Goal: Manage account settings

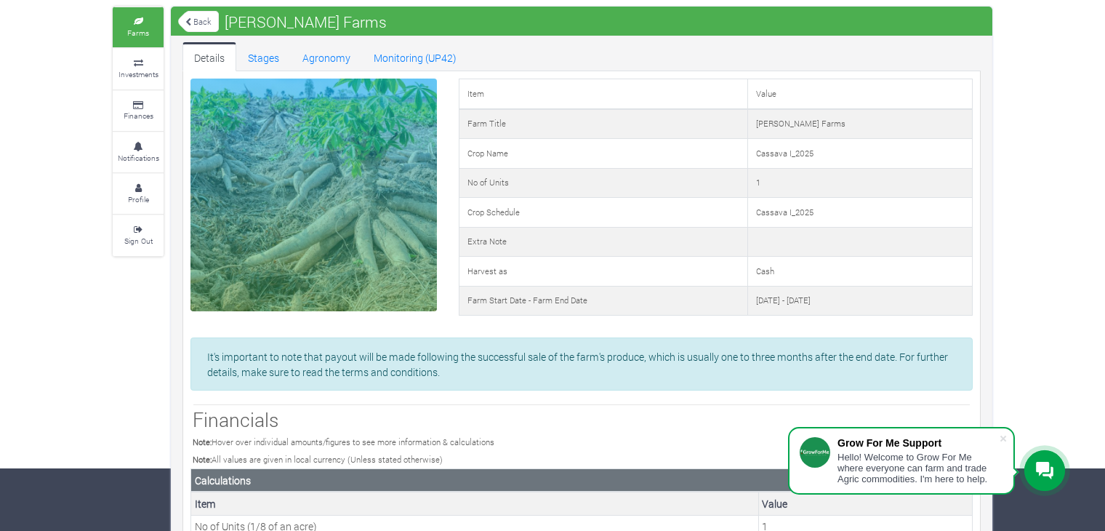
scroll to position [65, 0]
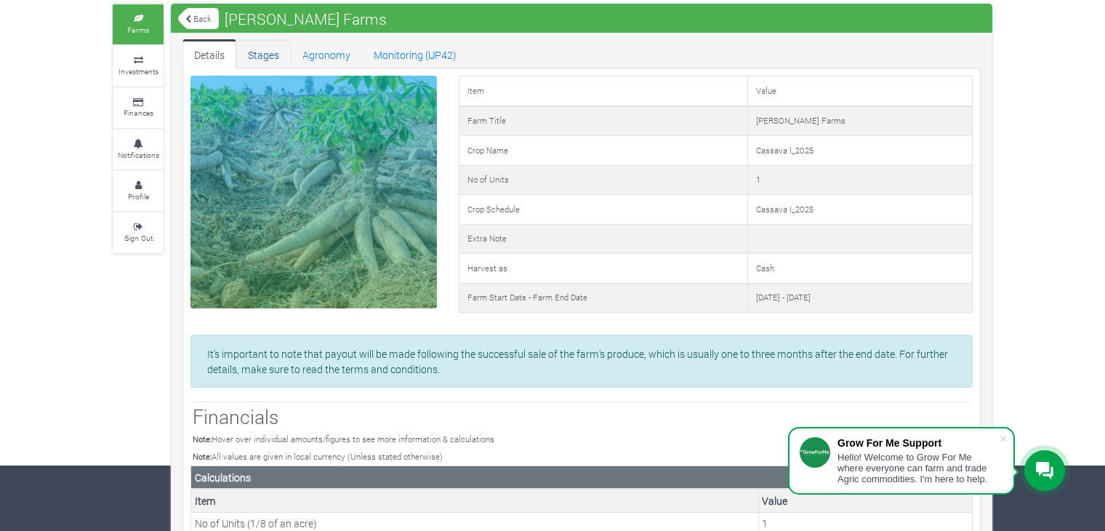
click at [246, 56] on link "Stages" at bounding box center [263, 53] width 55 height 29
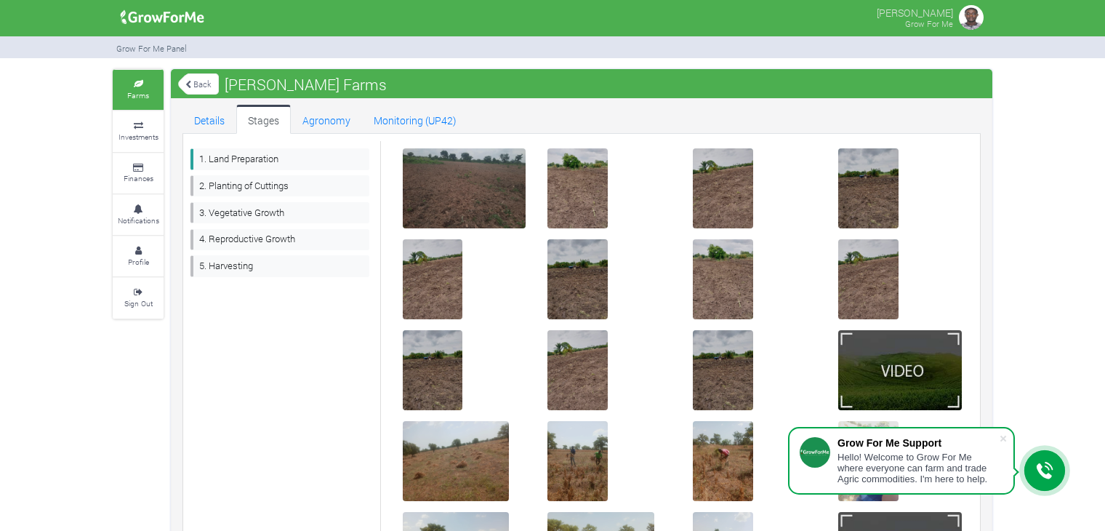
scroll to position [128, 0]
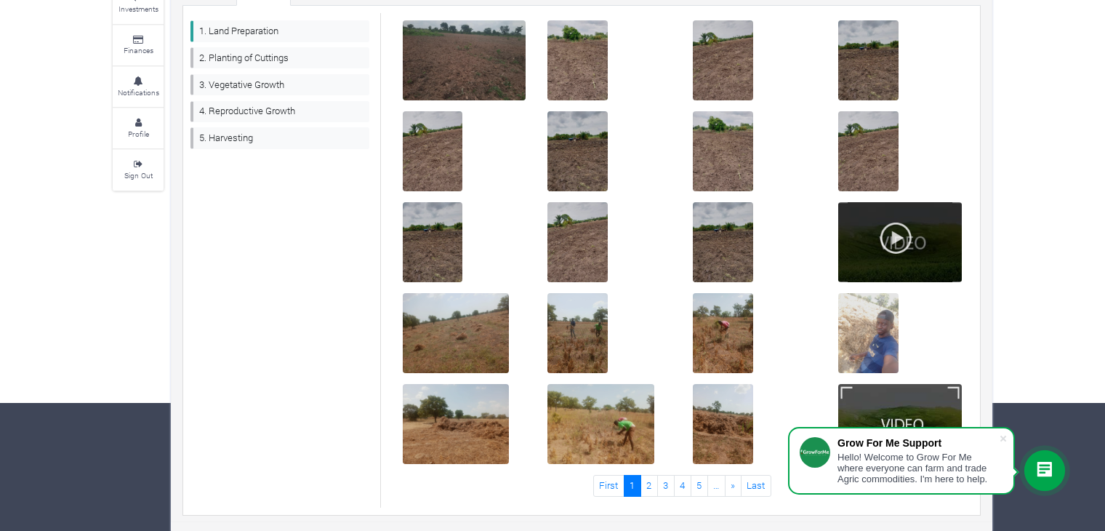
click at [934, 273] on div at bounding box center [900, 242] width 124 height 80
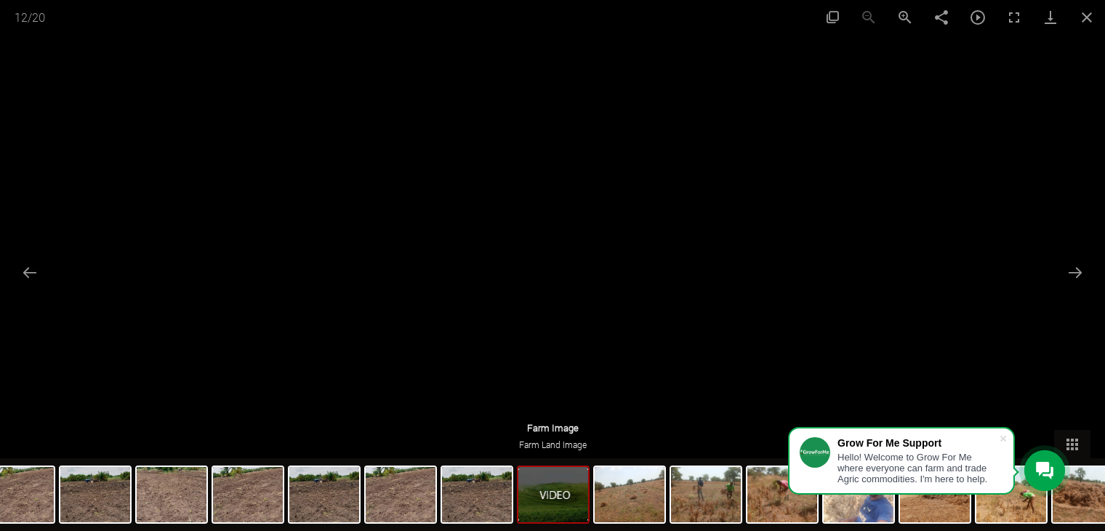
click at [818, 268] on div at bounding box center [553, 262] width 614 height 345
click at [976, 9] on button "Toggle autoplay" at bounding box center [977, 17] width 36 height 34
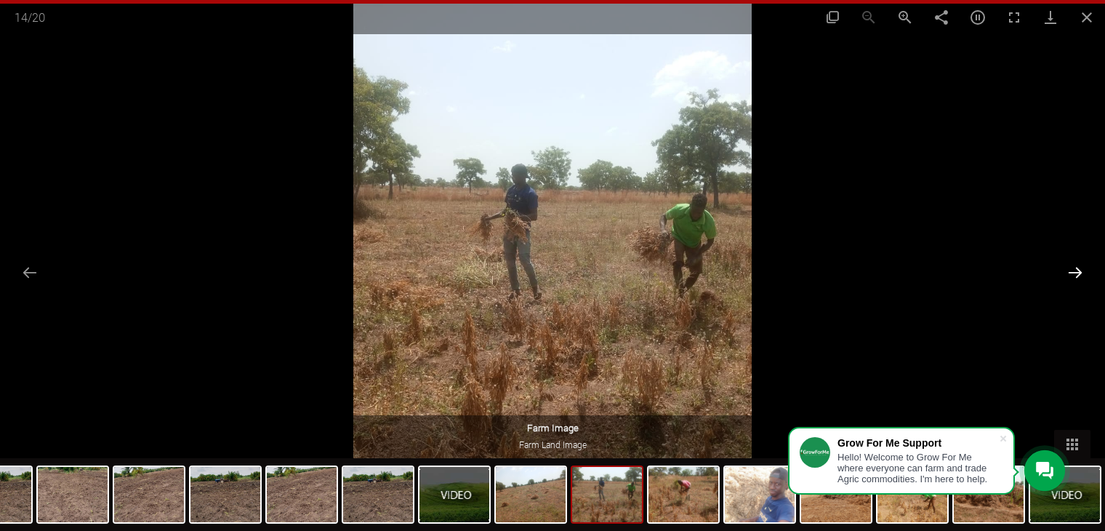
click at [1076, 272] on button "Next slide" at bounding box center [1075, 272] width 31 height 28
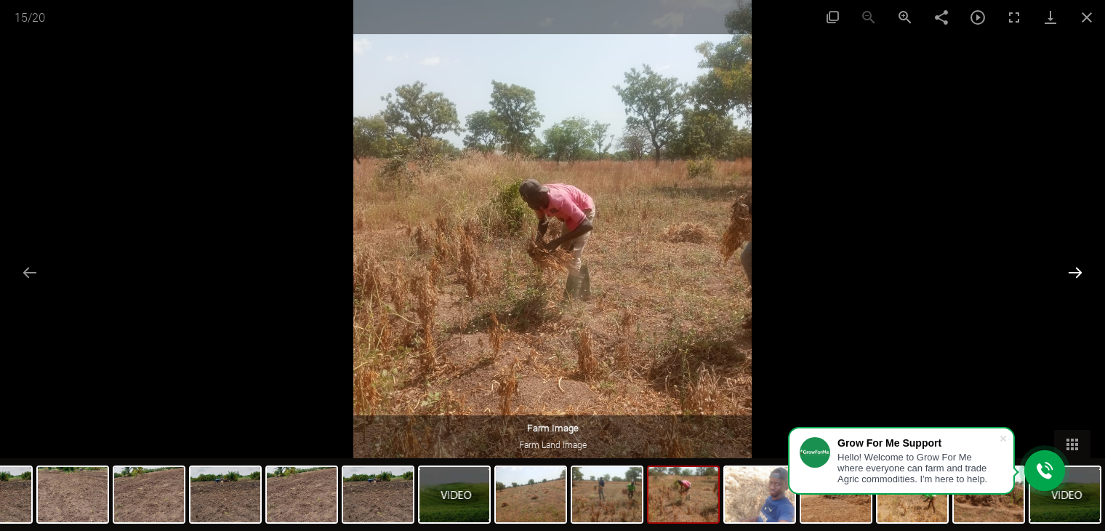
click at [1076, 272] on button "Next slide" at bounding box center [1075, 272] width 31 height 28
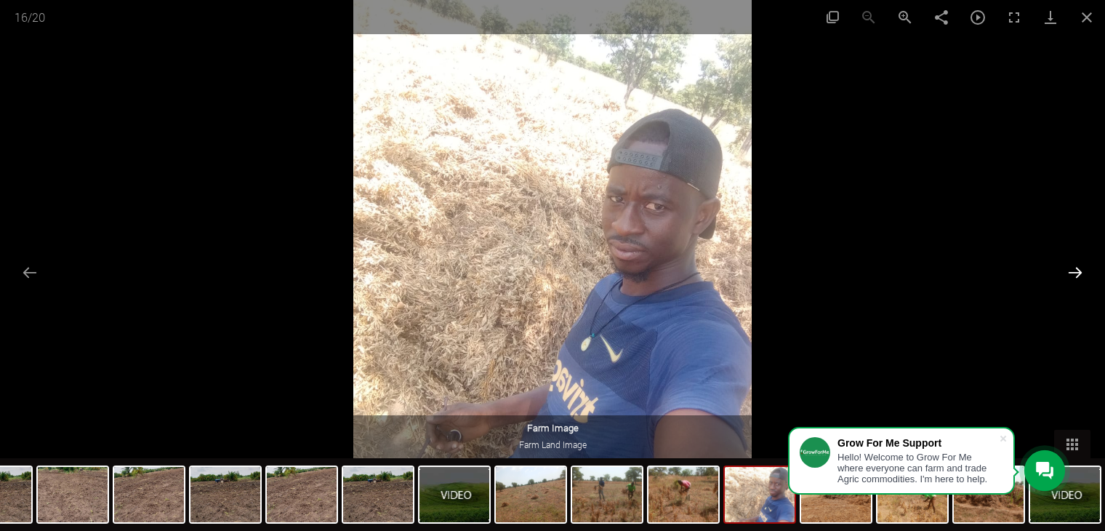
click at [1076, 272] on button "Next slide" at bounding box center [1075, 272] width 31 height 28
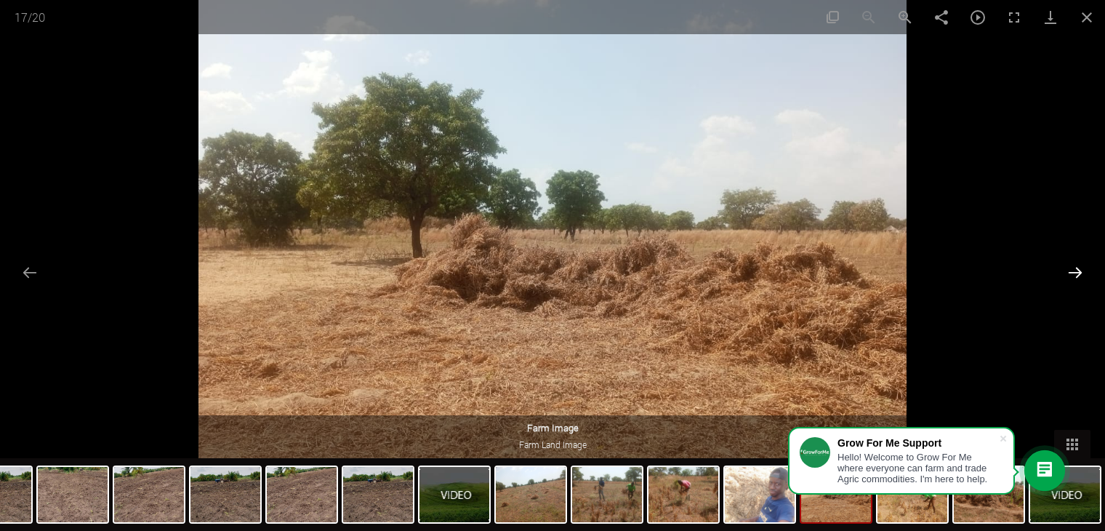
click at [1076, 272] on button "Next slide" at bounding box center [1075, 272] width 31 height 28
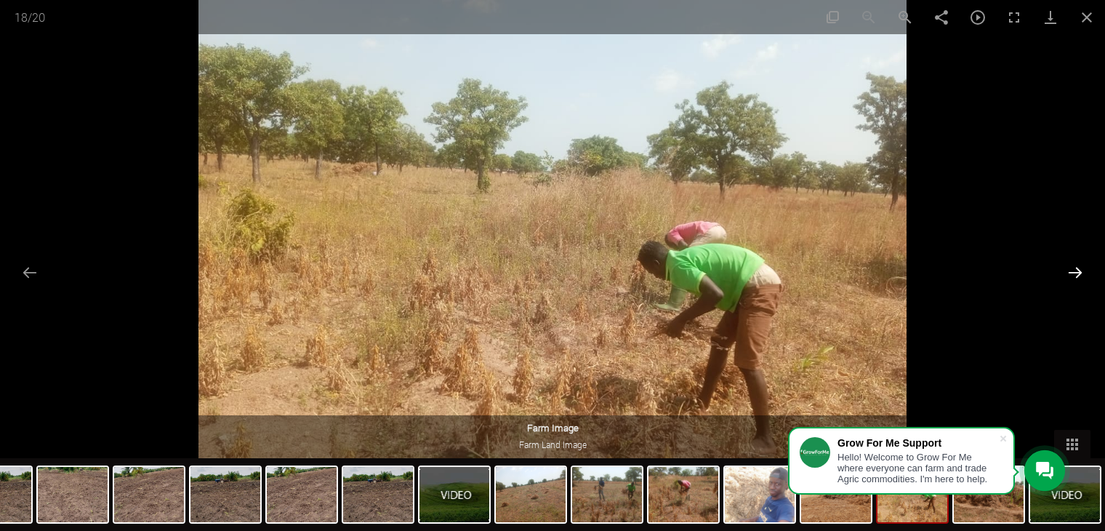
click at [1076, 272] on button "Next slide" at bounding box center [1075, 272] width 31 height 28
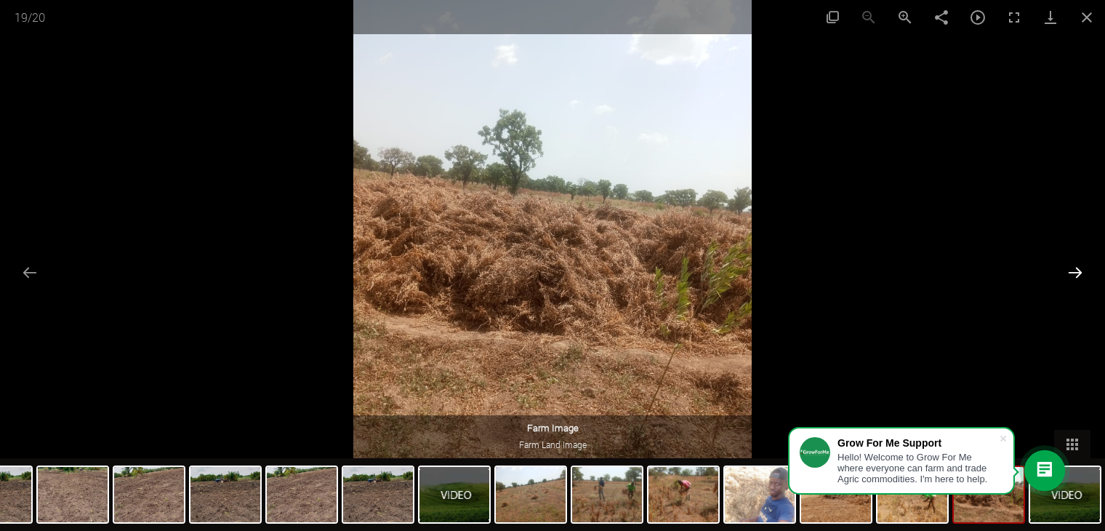
click at [1076, 272] on button "Next slide" at bounding box center [1075, 272] width 31 height 28
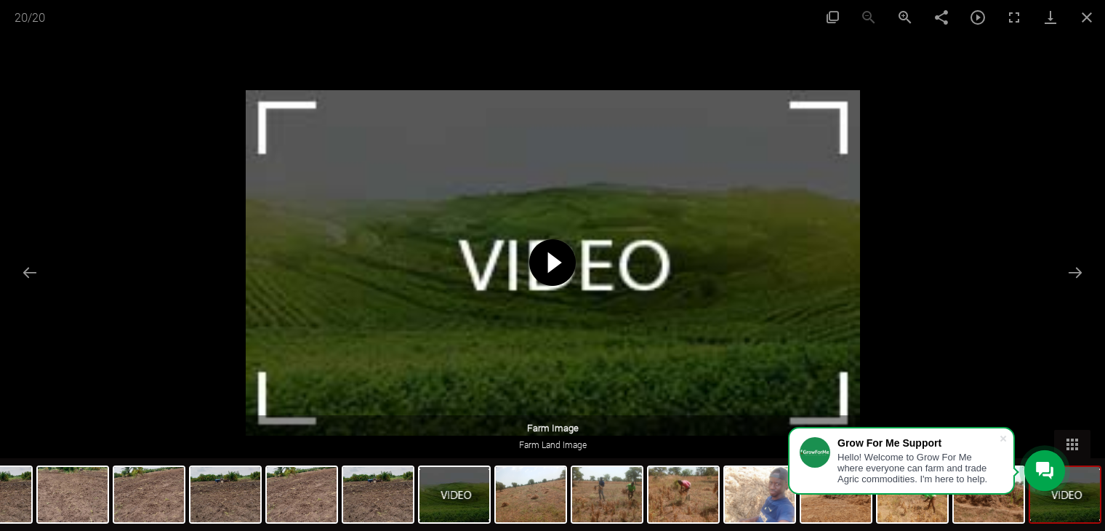
click at [565, 265] on span at bounding box center [552, 262] width 47 height 47
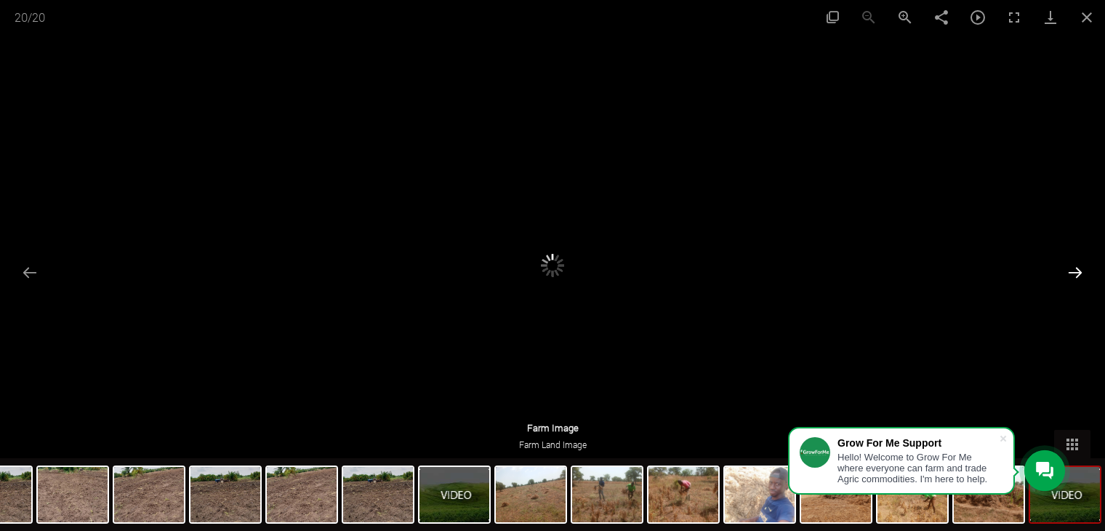
click at [1084, 265] on button "Next slide" at bounding box center [1075, 272] width 31 height 28
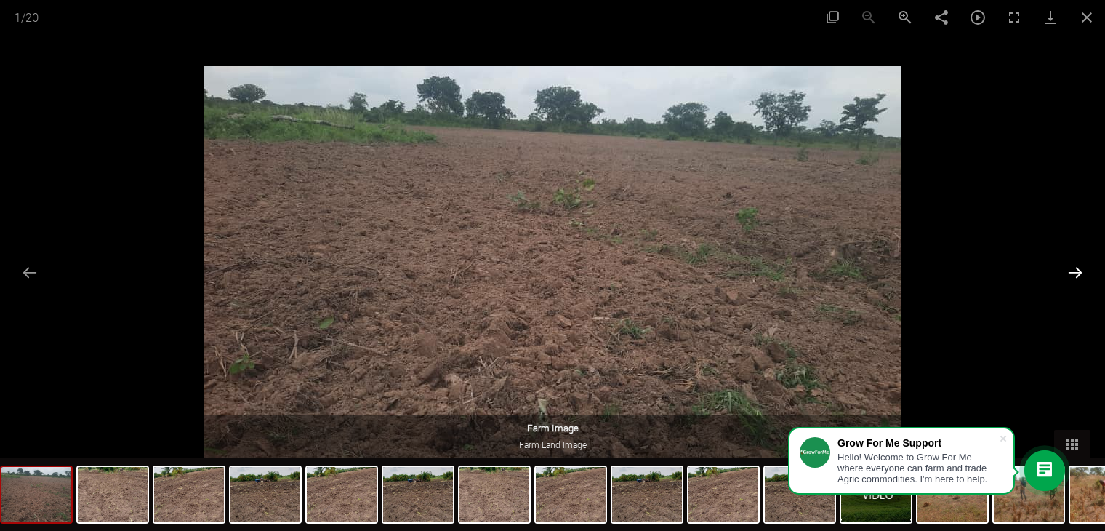
click at [1084, 265] on button "Next slide" at bounding box center [1075, 272] width 31 height 28
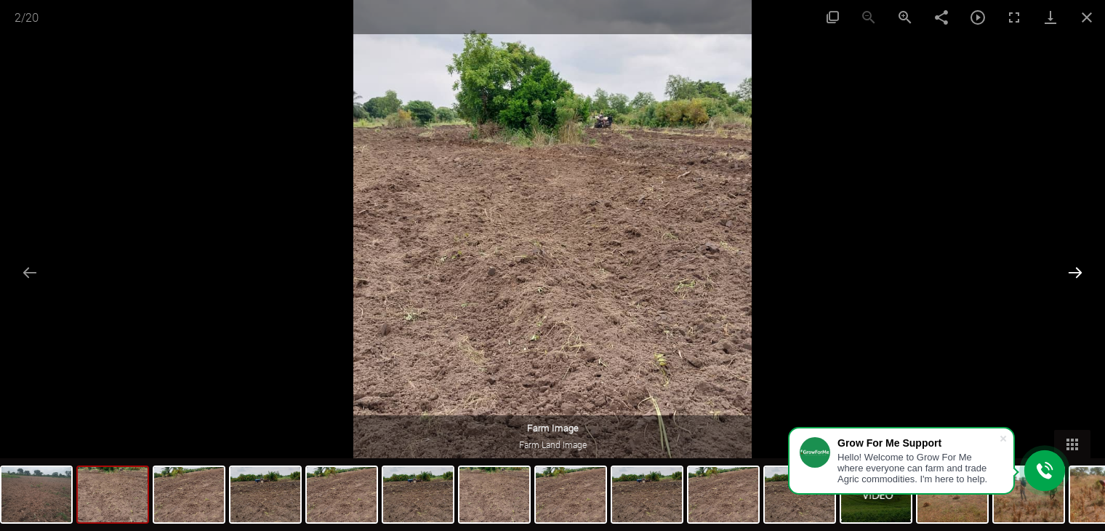
click at [1084, 265] on button "Next slide" at bounding box center [1075, 272] width 31 height 28
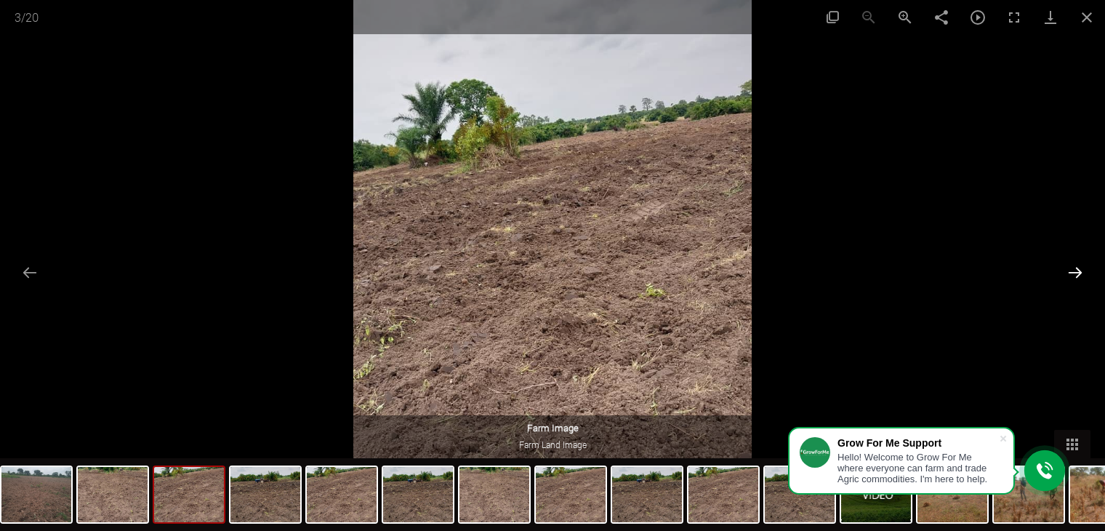
click at [1084, 265] on button "Next slide" at bounding box center [1075, 272] width 31 height 28
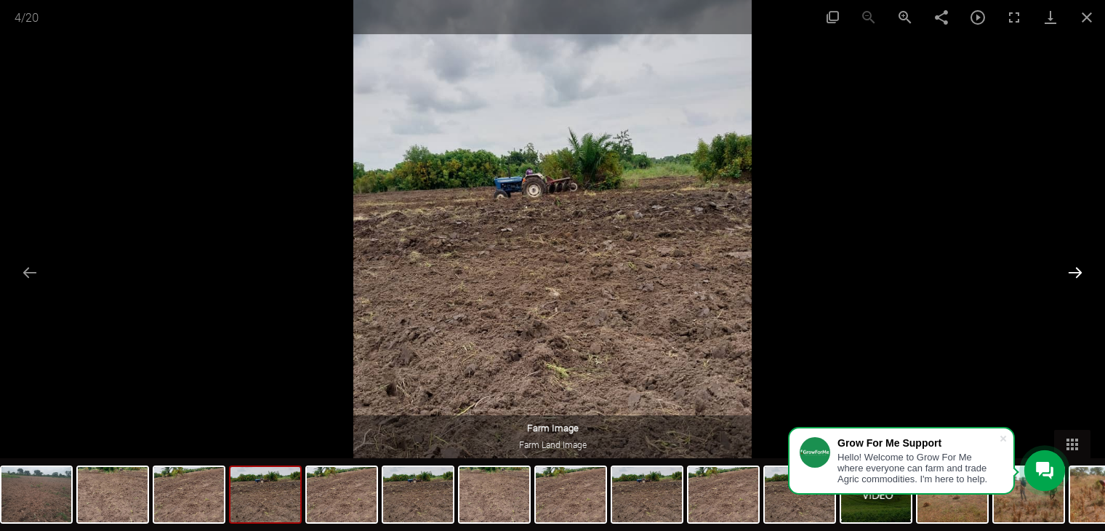
click at [1084, 265] on button "Next slide" at bounding box center [1075, 272] width 31 height 28
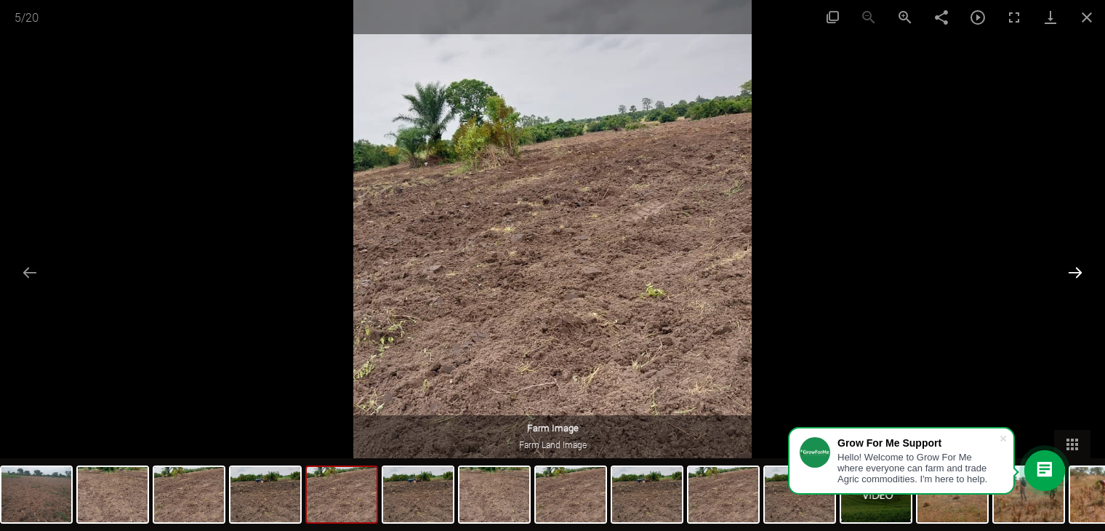
click at [1084, 265] on button "Next slide" at bounding box center [1075, 272] width 31 height 28
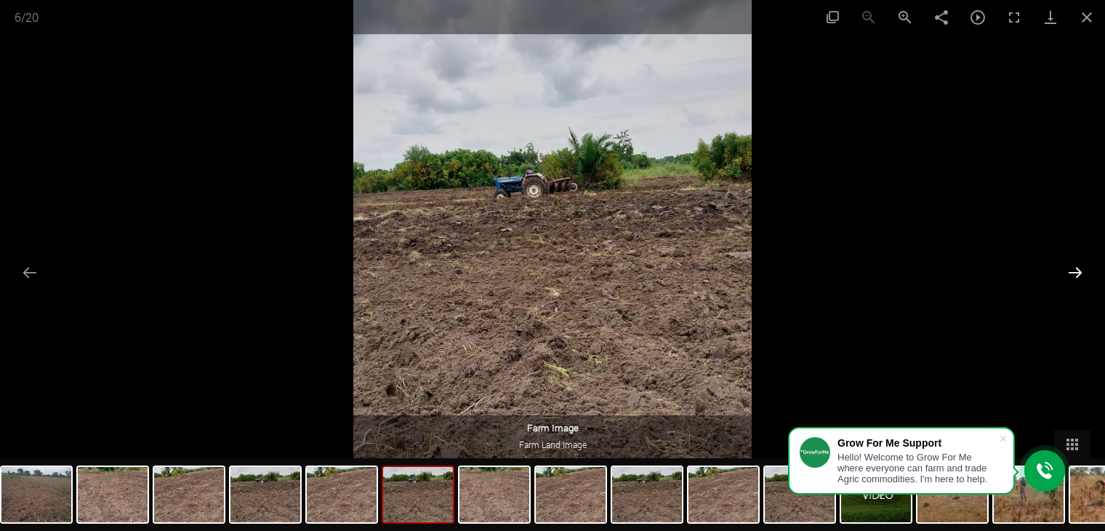
click at [1084, 265] on button "Next slide" at bounding box center [1075, 272] width 31 height 28
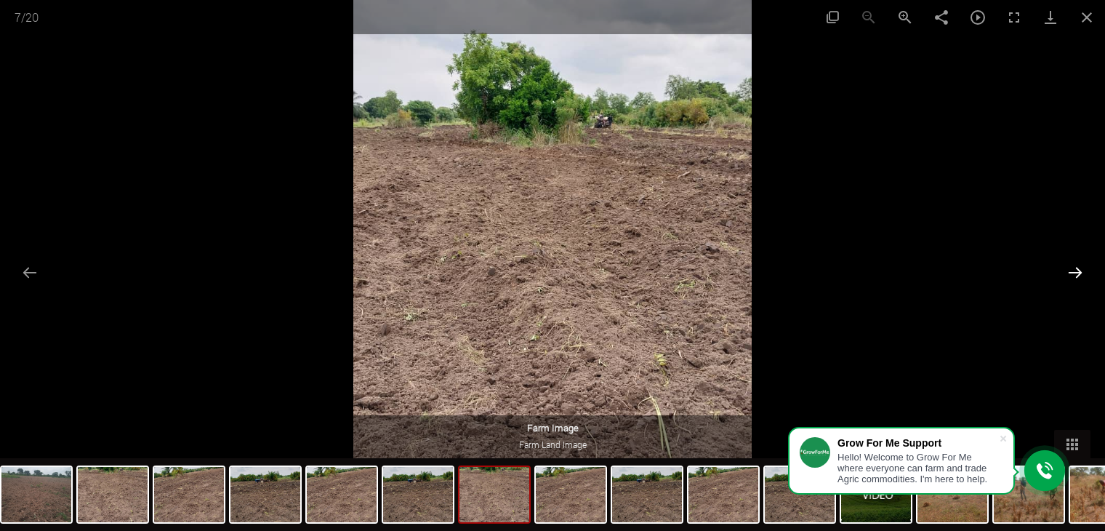
click at [1084, 265] on button "Next slide" at bounding box center [1075, 272] width 31 height 28
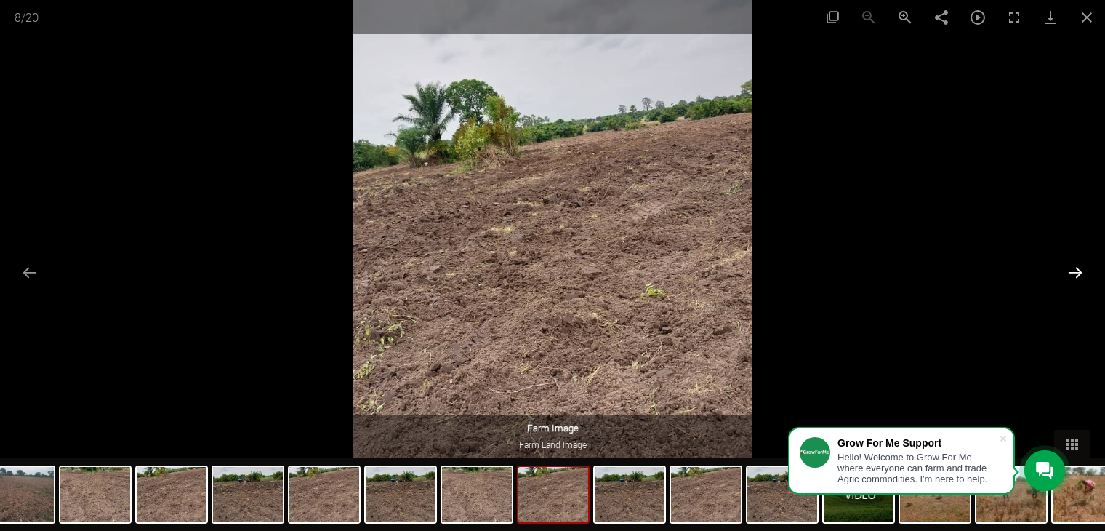
click at [1084, 265] on button "Next slide" at bounding box center [1075, 272] width 31 height 28
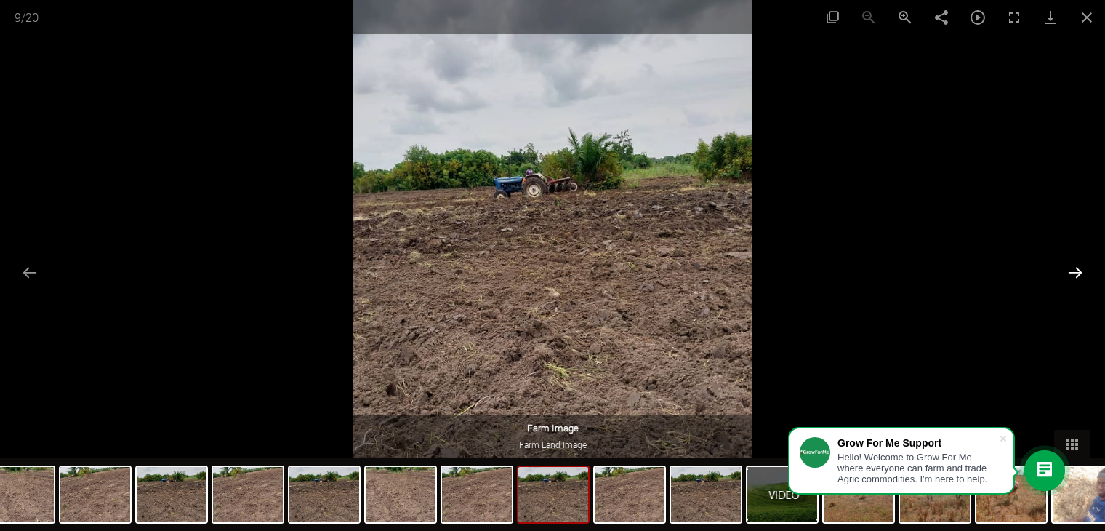
click at [1084, 265] on button "Next slide" at bounding box center [1075, 272] width 31 height 28
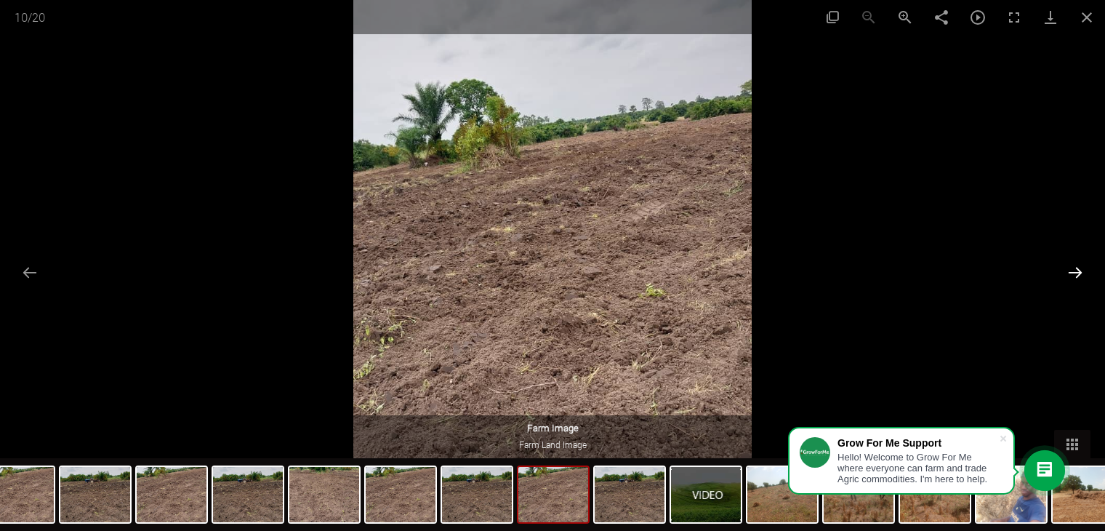
click at [1084, 265] on button "Next slide" at bounding box center [1075, 272] width 31 height 28
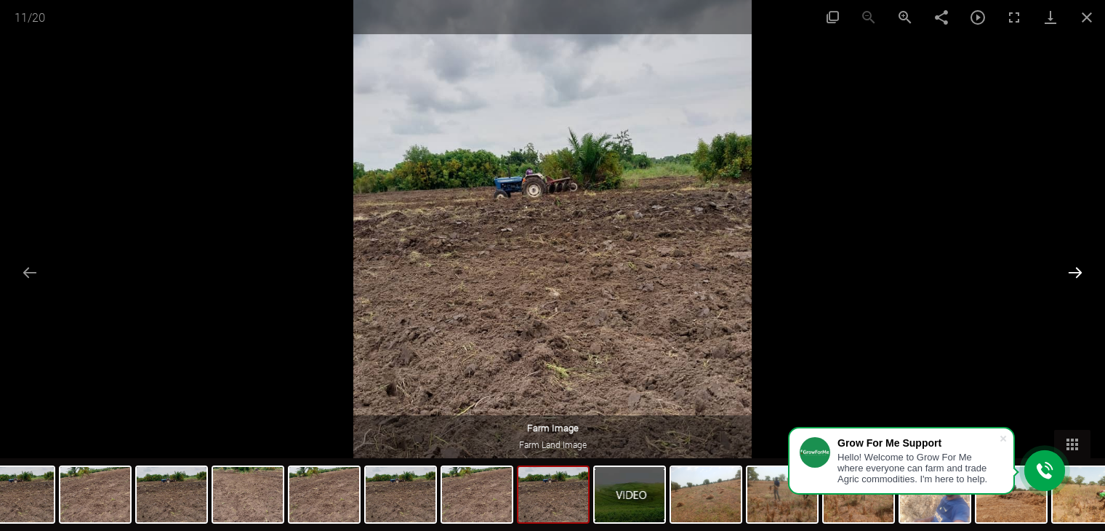
click at [1084, 265] on button "Next slide" at bounding box center [1075, 272] width 31 height 28
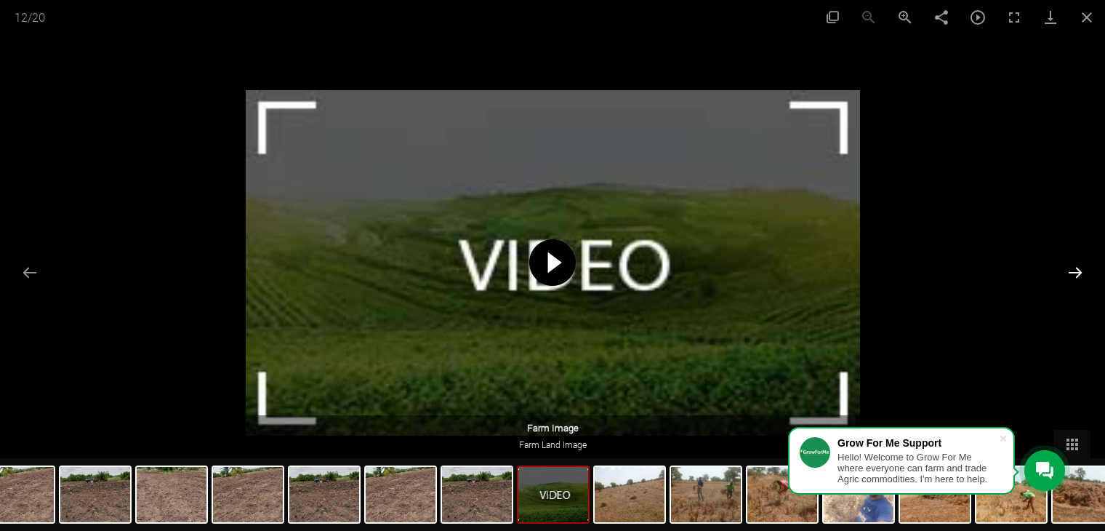
click at [1084, 265] on button "Next slide" at bounding box center [1075, 272] width 31 height 28
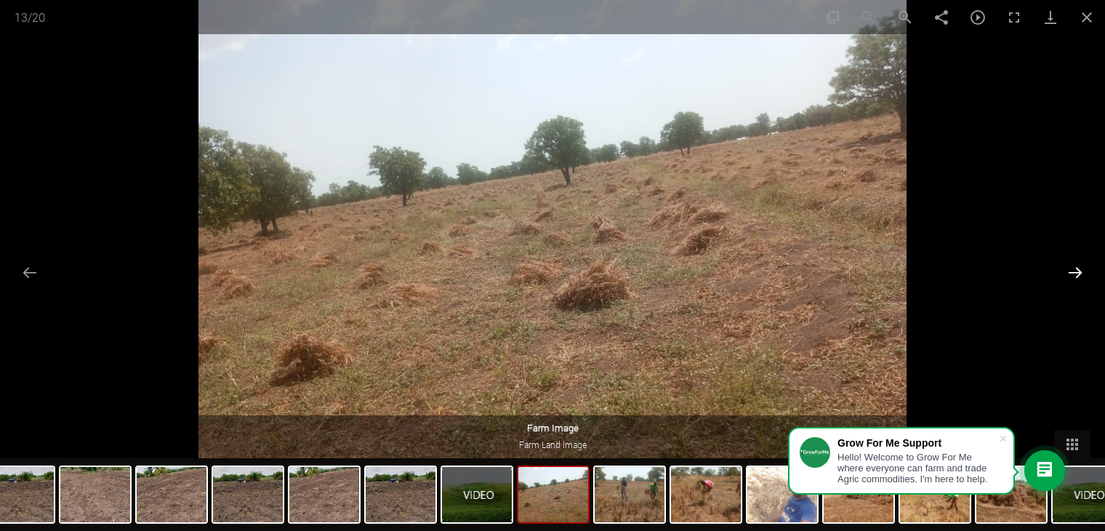
click at [1084, 265] on button "Next slide" at bounding box center [1075, 272] width 31 height 28
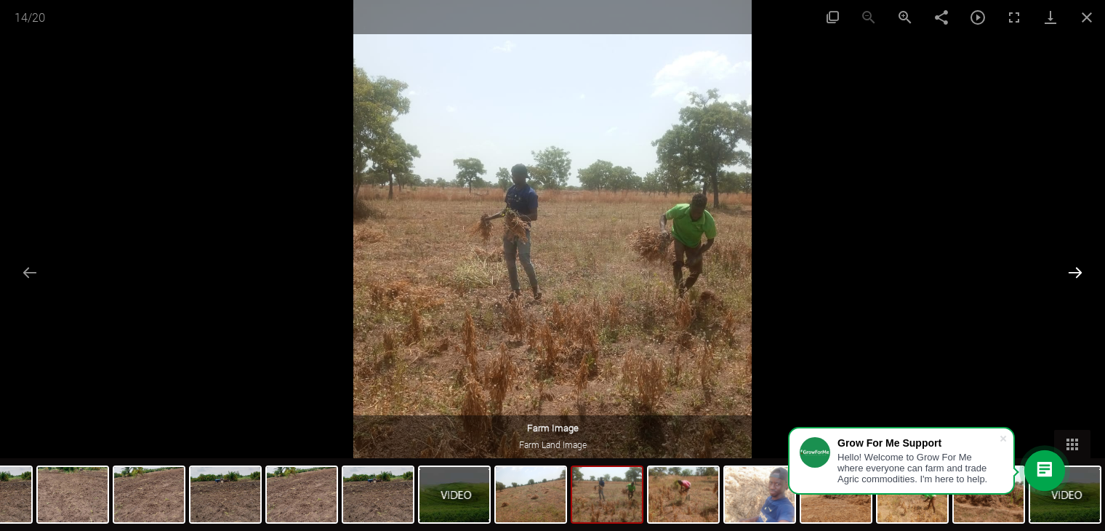
click at [1084, 265] on button "Next slide" at bounding box center [1075, 272] width 31 height 28
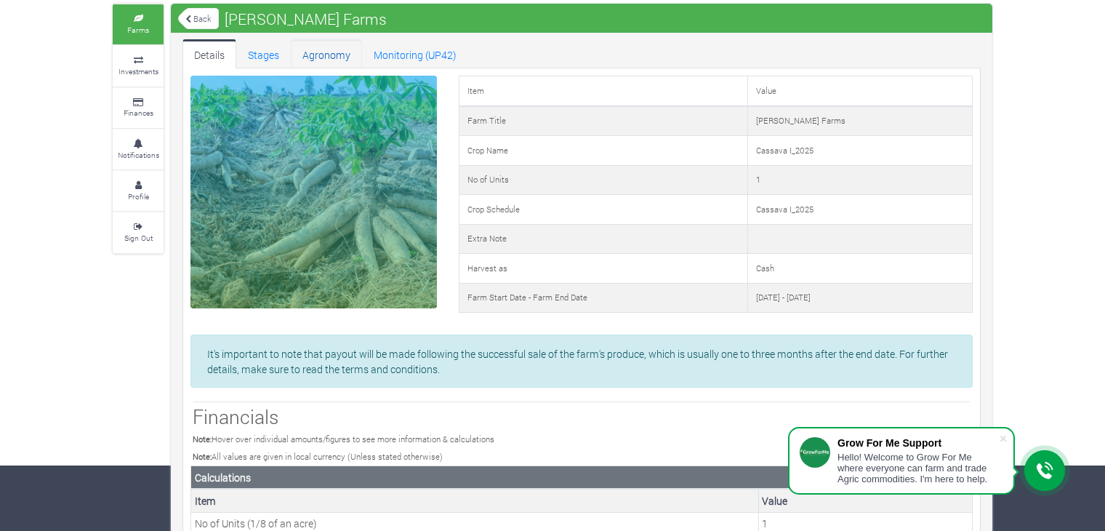
click at [316, 52] on link "Agronomy" at bounding box center [326, 53] width 71 height 29
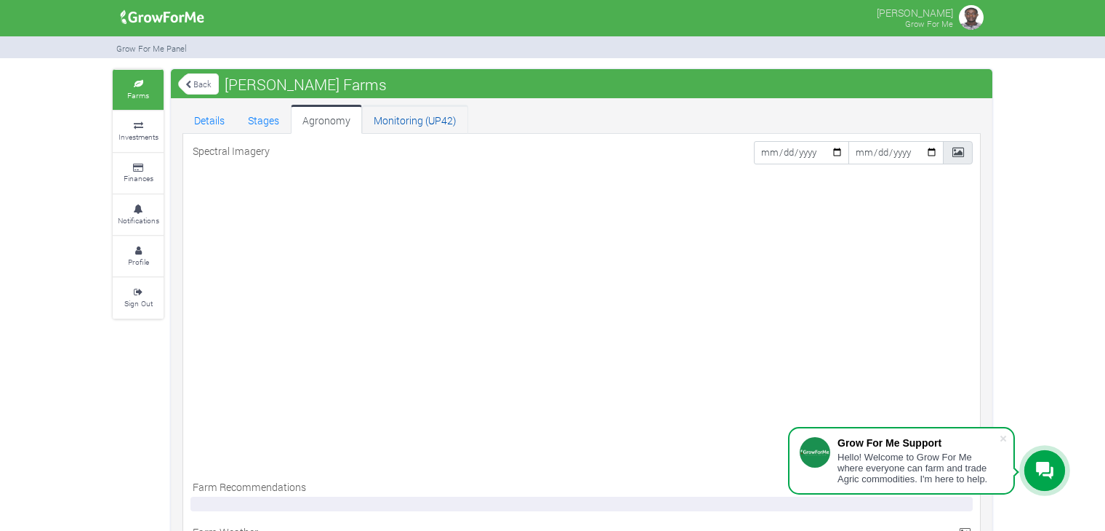
click at [387, 111] on link "Monitoring (UP42)" at bounding box center [415, 119] width 106 height 29
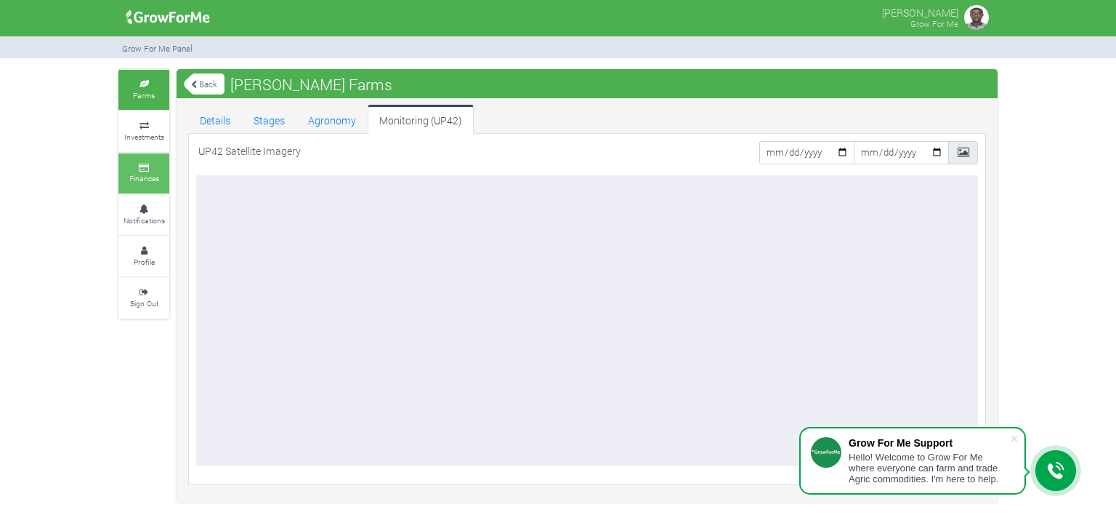
click at [142, 176] on small "Finances" at bounding box center [144, 178] width 30 height 10
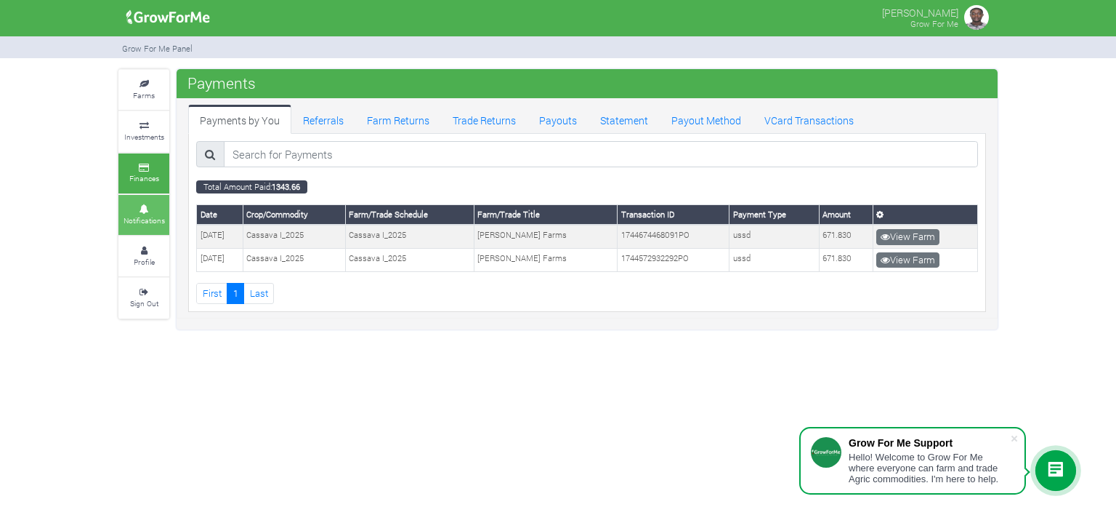
click at [160, 221] on small "Notifications" at bounding box center [144, 220] width 41 height 10
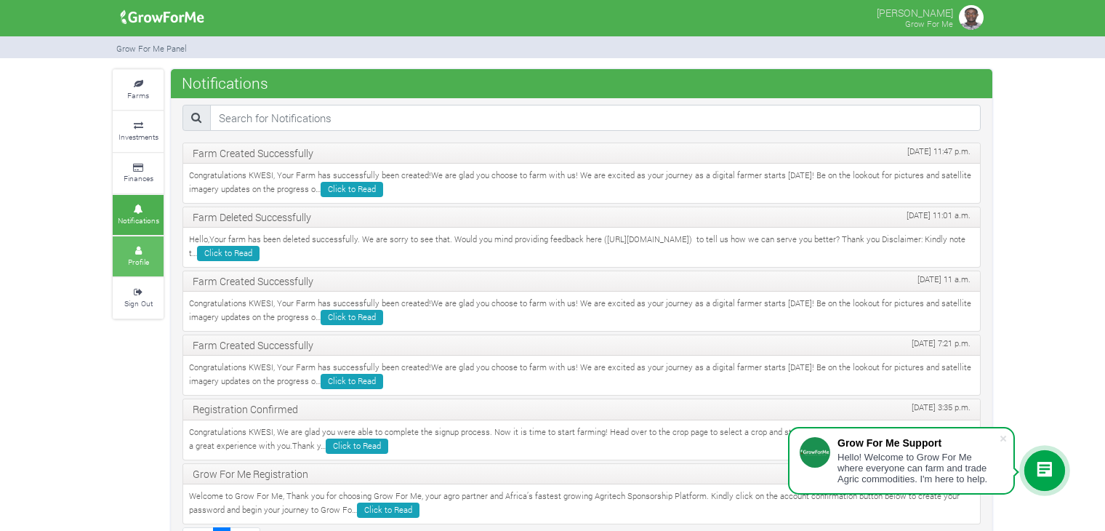
click at [148, 250] on icon at bounding box center [138, 250] width 44 height 7
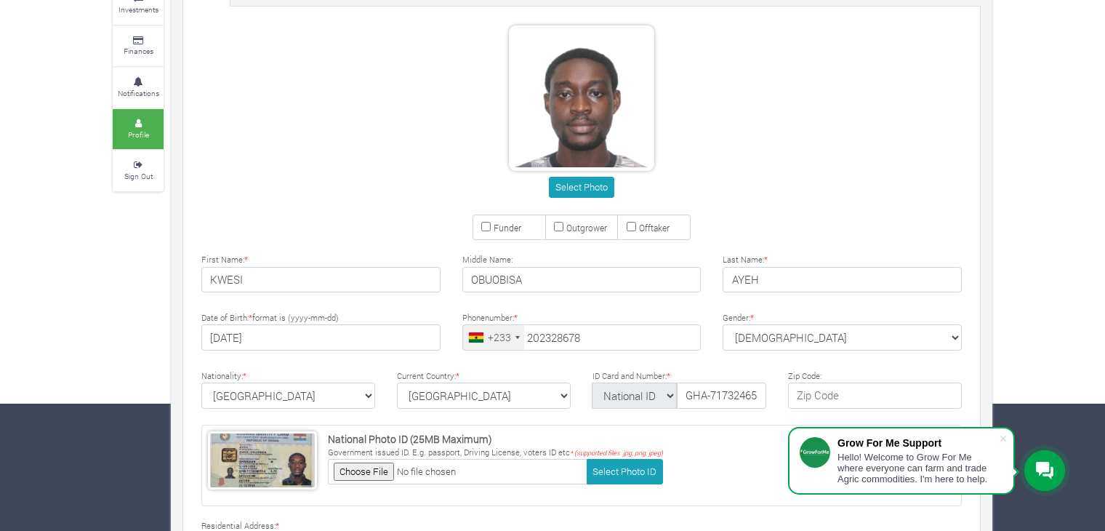
type input "20 232 8678"
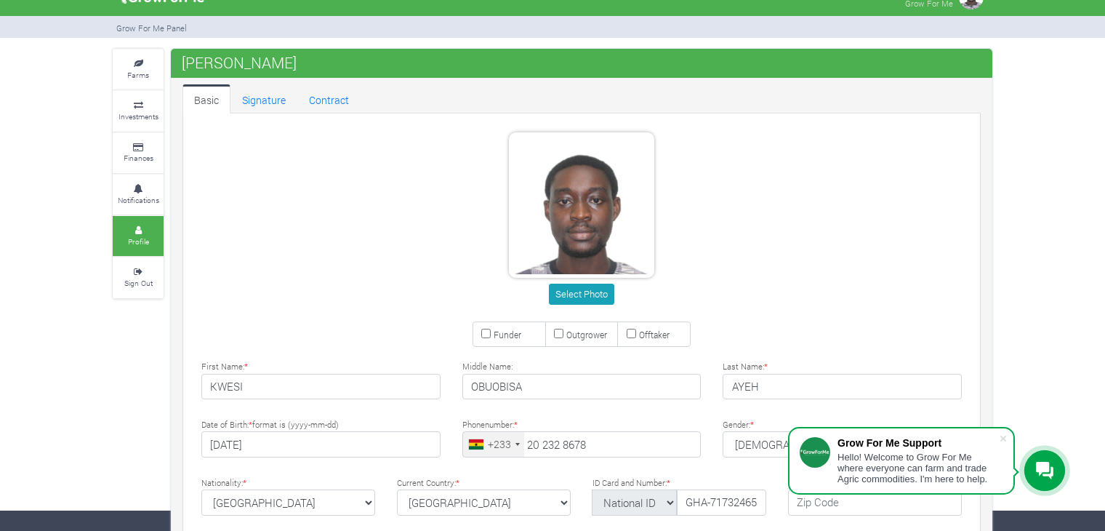
scroll to position [20, 0]
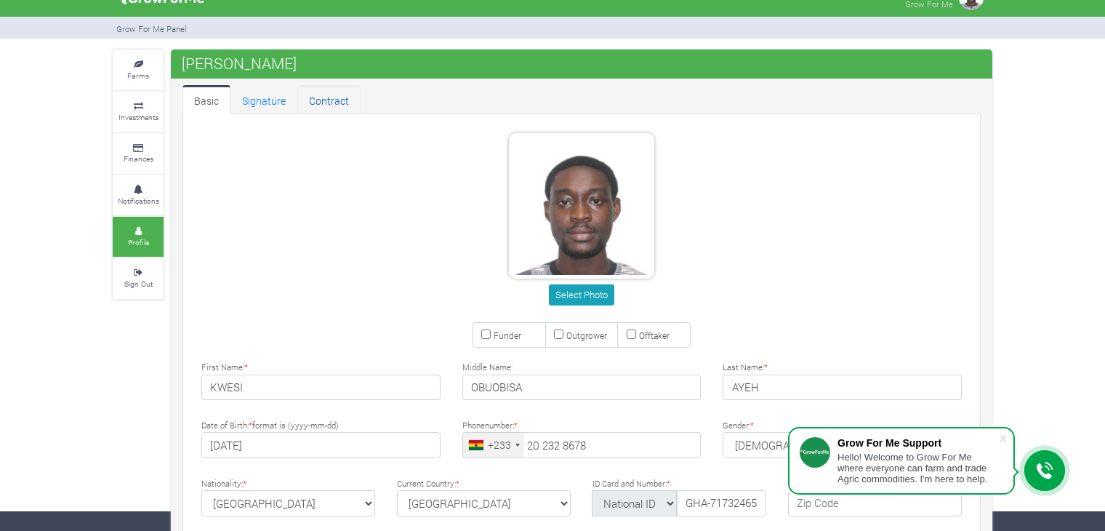
click at [319, 111] on link "Contract" at bounding box center [328, 99] width 63 height 29
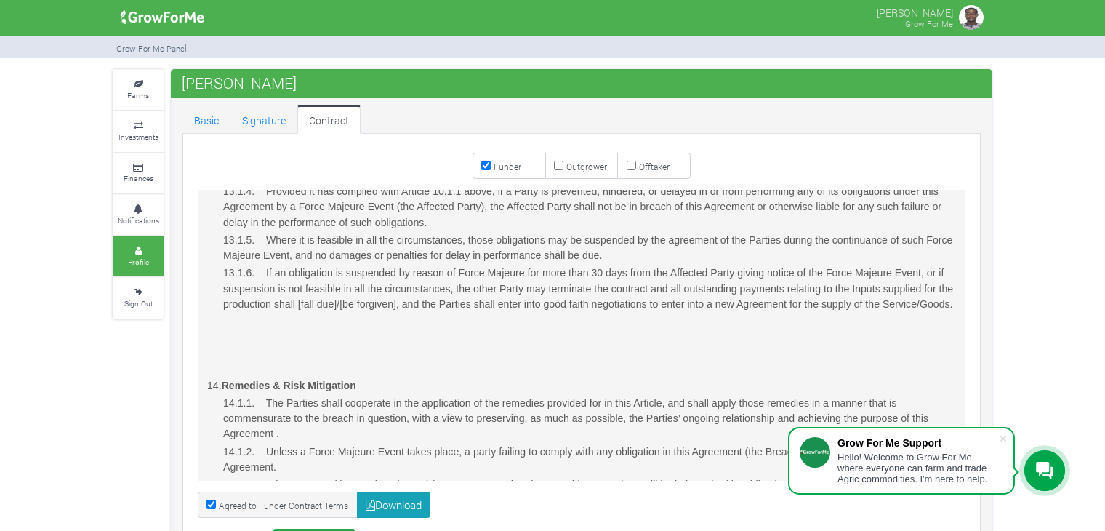
scroll to position [2744, 0]
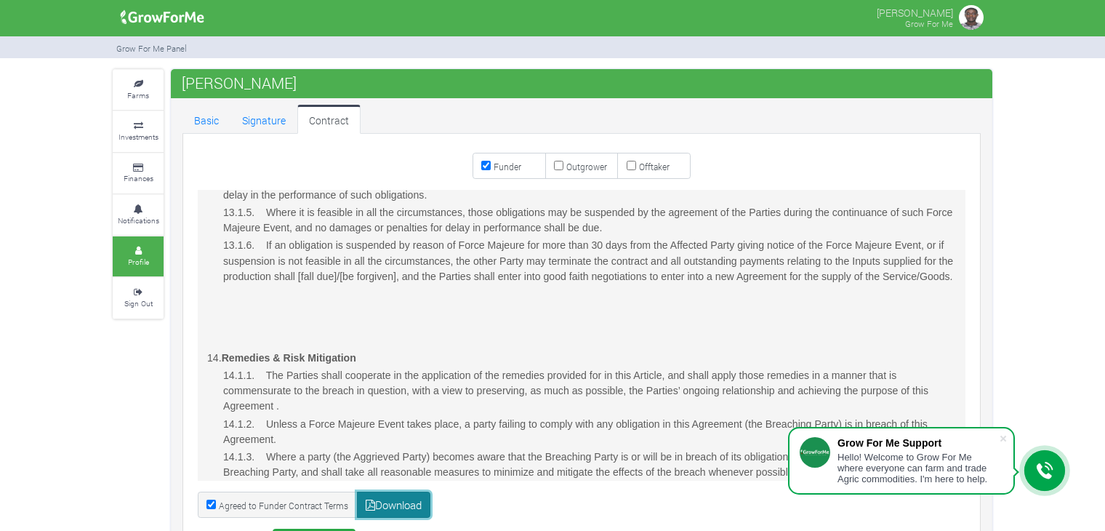
click at [402, 503] on link "Download" at bounding box center [394, 504] width 74 height 26
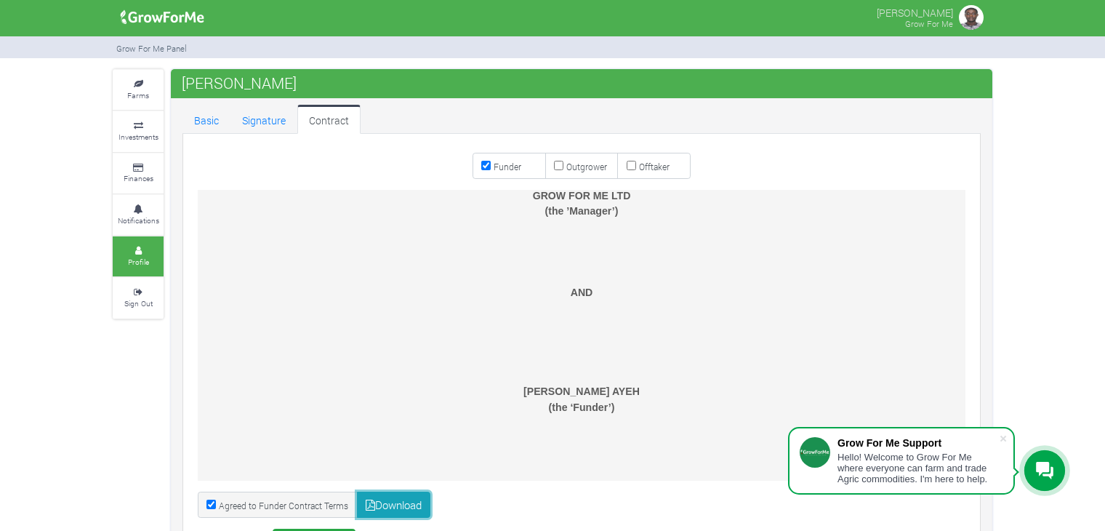
scroll to position [0, 0]
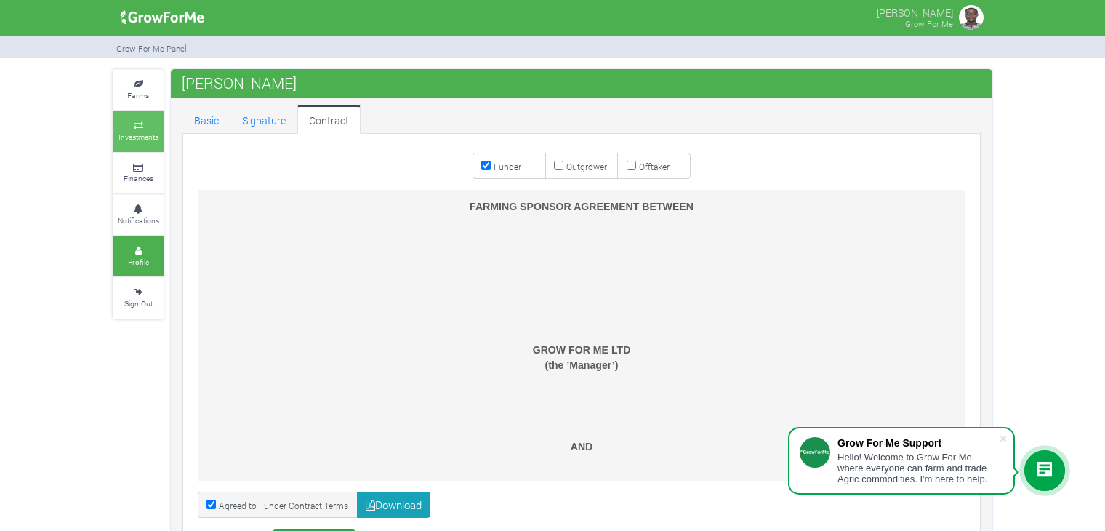
click at [137, 128] on icon at bounding box center [138, 125] width 44 height 7
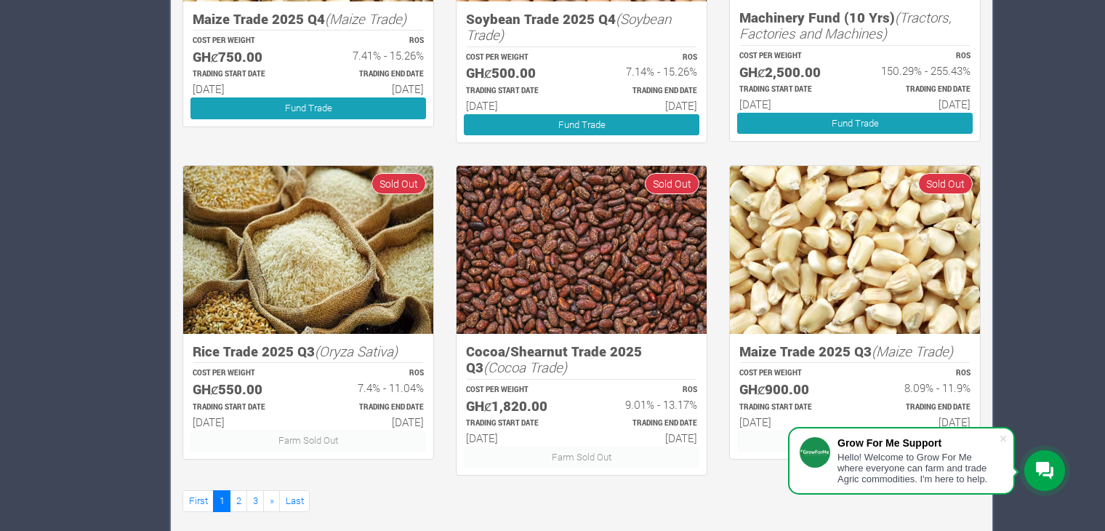
scroll to position [811, 0]
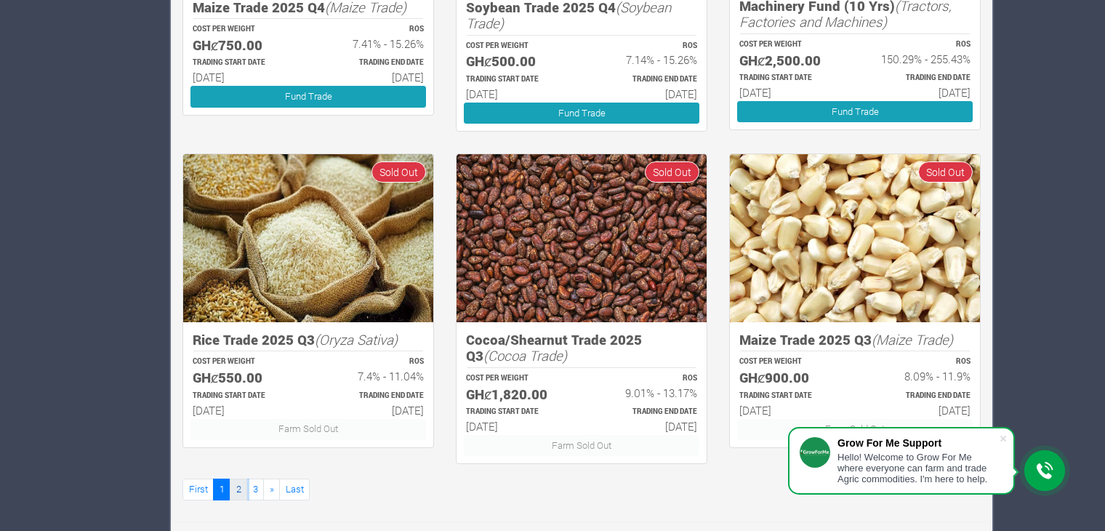
click at [235, 490] on link "2" at bounding box center [238, 488] width 17 height 21
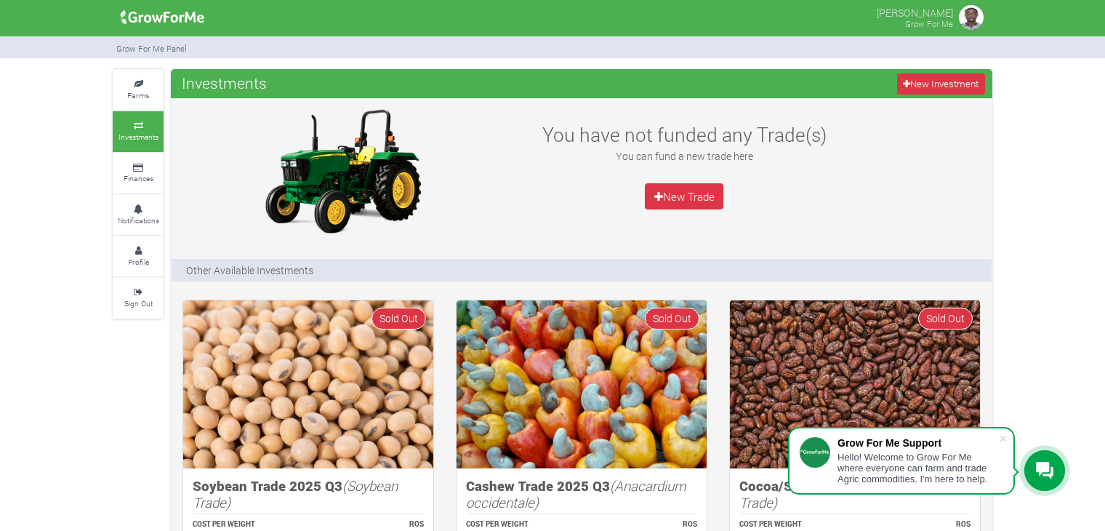
click at [968, 21] on img at bounding box center [970, 17] width 29 height 29
